Goal: Find specific page/section: Find specific page/section

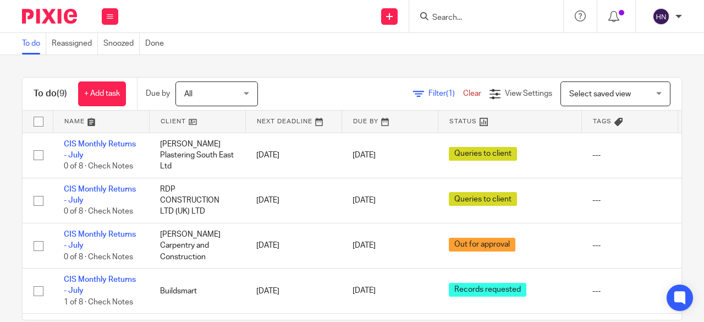
click at [438, 12] on form at bounding box center [489, 16] width 117 height 14
click at [440, 15] on input "Search" at bounding box center [480, 18] width 99 height 10
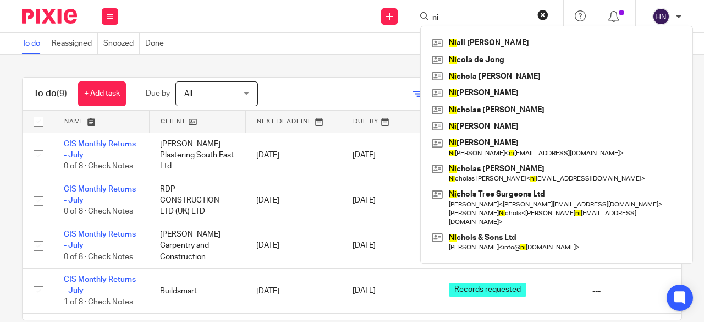
type input "n"
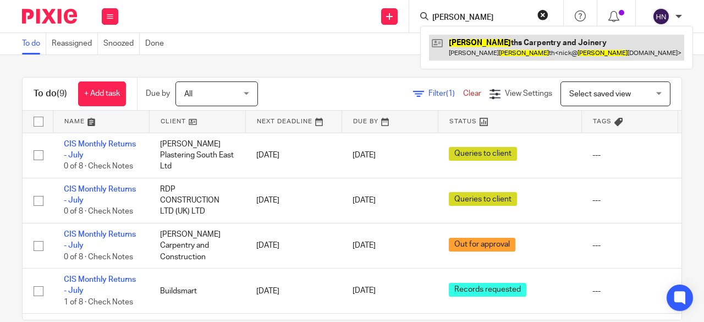
type input "[PERSON_NAME]"
click at [511, 51] on link at bounding box center [556, 47] width 255 height 25
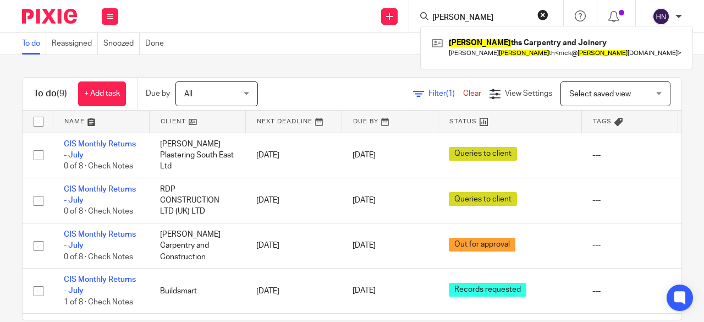
click at [404, 51] on div "To do Reassigned Snoozed Done" at bounding box center [352, 44] width 704 height 22
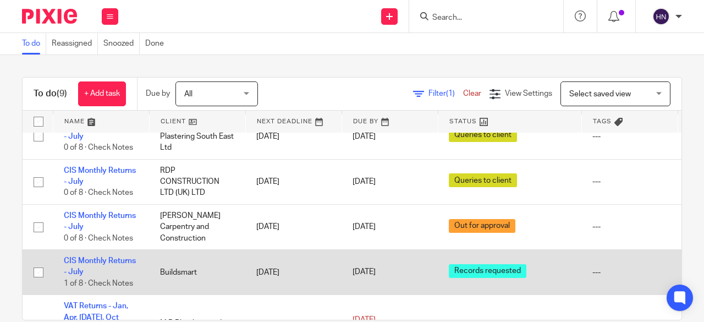
scroll to position [19, 0]
click at [319, 266] on td "[DATE]" at bounding box center [293, 272] width 96 height 45
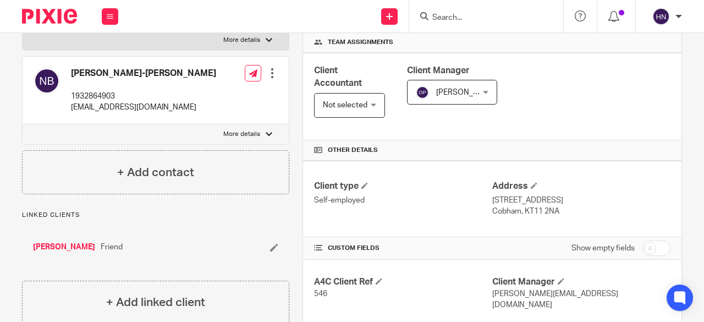
scroll to position [385, 0]
